Goal: Find specific page/section: Find specific page/section

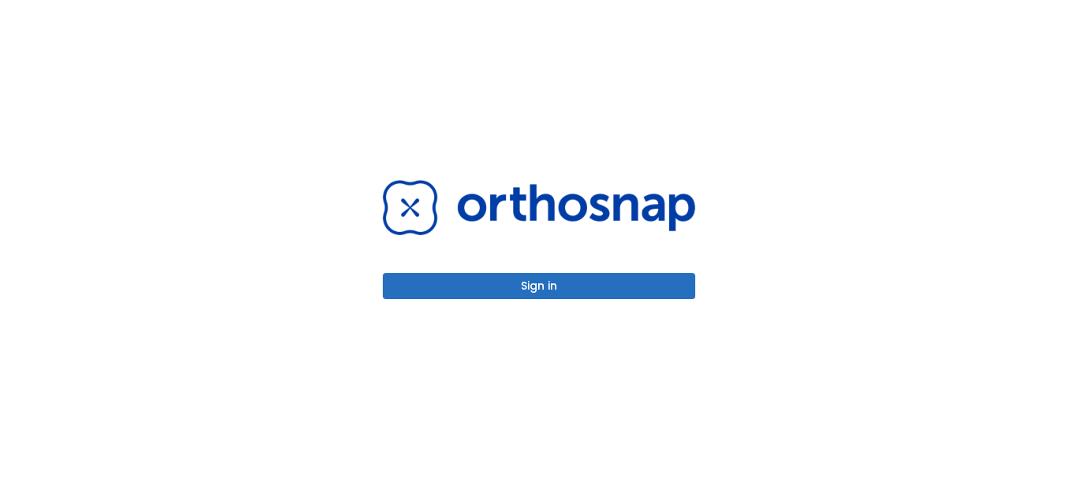
click at [482, 281] on button "Sign in" at bounding box center [539, 286] width 313 height 26
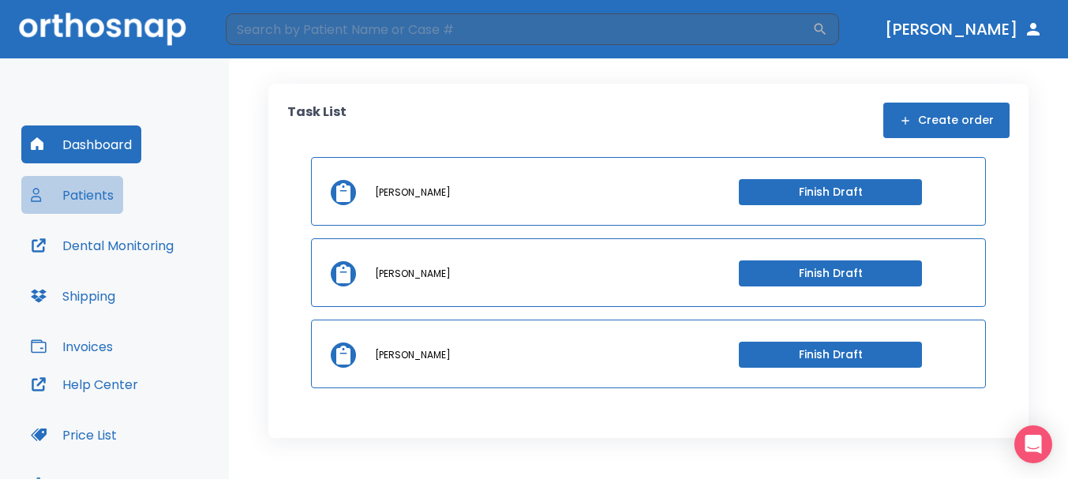
click at [82, 200] on button "Patients" at bounding box center [72, 195] width 102 height 38
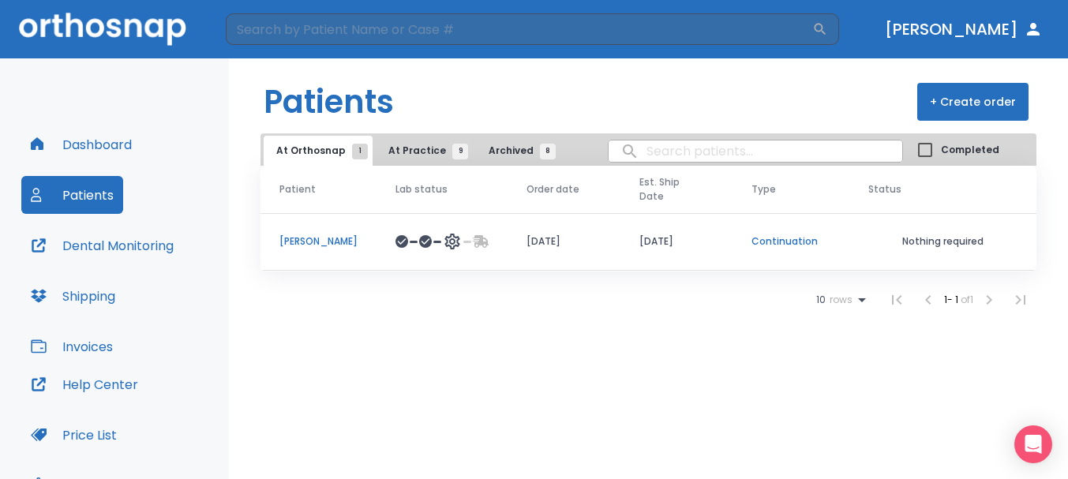
click at [418, 143] on button "At Practice 9" at bounding box center [424, 151] width 97 height 30
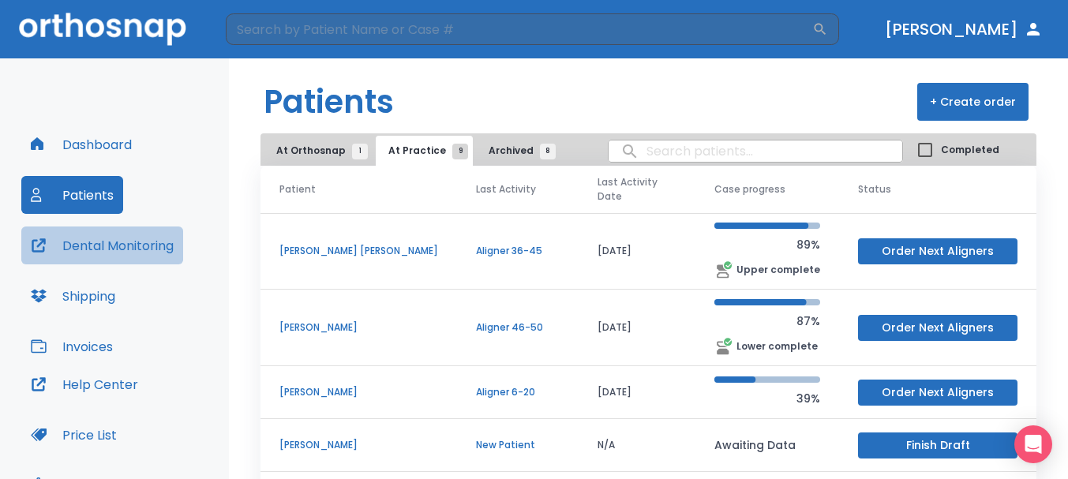
click at [113, 246] on button "Dental Monitoring" at bounding box center [102, 246] width 162 height 38
click at [145, 250] on button "Dental Monitoring" at bounding box center [102, 246] width 162 height 38
